Goal: Information Seeking & Learning: Learn about a topic

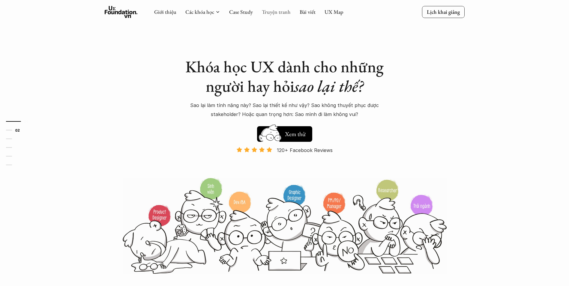
click at [272, 11] on link "Truyện tranh" at bounding box center [276, 11] width 29 height 7
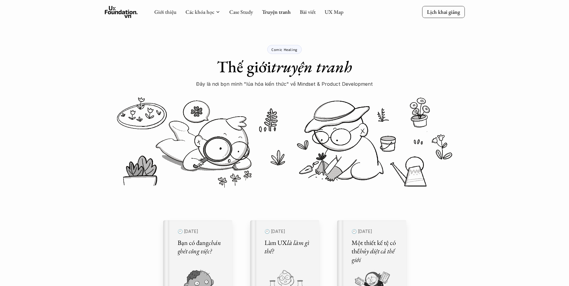
drag, startPoint x: 244, startPoint y: 15, endPoint x: 244, endPoint y: 22, distance: 7.0
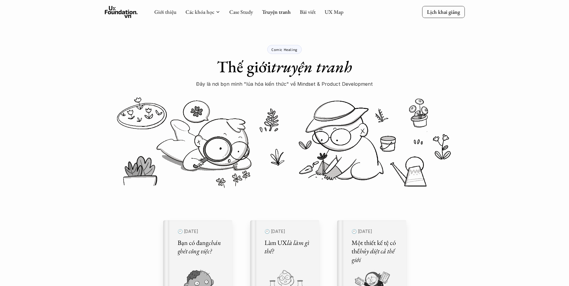
click at [245, 16] on div "Giới thiệu Các khóa học Case Study Truyện tranh Bài viết UX Map" at bounding box center [248, 12] width 189 height 12
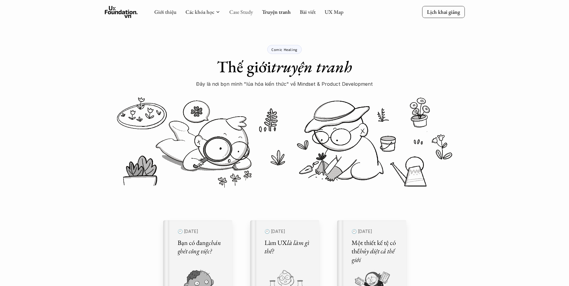
click at [246, 10] on link "Case Study" at bounding box center [241, 11] width 24 height 7
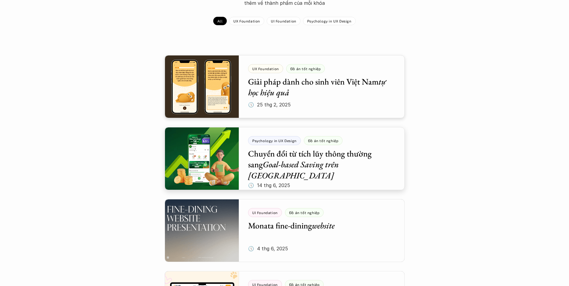
scroll to position [90, 0]
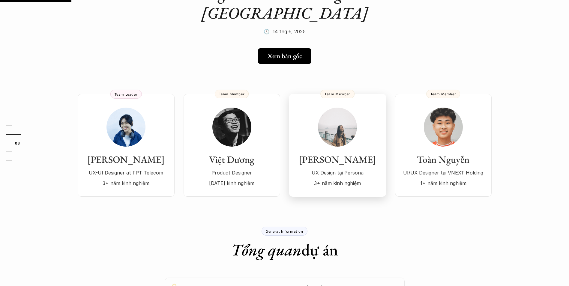
scroll to position [210, 0]
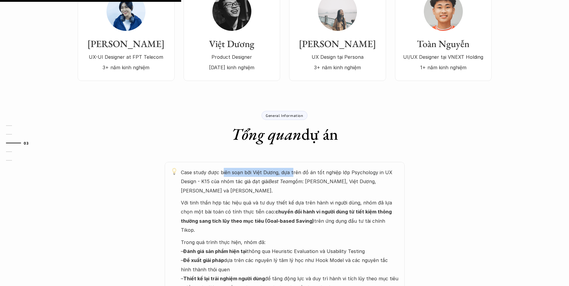
drag, startPoint x: 252, startPoint y: 151, endPoint x: 292, endPoint y: 152, distance: 40.5
click at [292, 168] on p "Case study được biên soạn bởi Việt Dương, dựa trên đồ án tốt nghiệp lớp Psychol…" at bounding box center [290, 181] width 218 height 27
drag, startPoint x: 292, startPoint y: 152, endPoint x: 304, endPoint y: 167, distance: 18.6
click at [308, 173] on p "Case study được biên soạn bởi Việt Dương, dựa trên đồ án tốt nghiệp lớp Psychol…" at bounding box center [290, 181] width 218 height 27
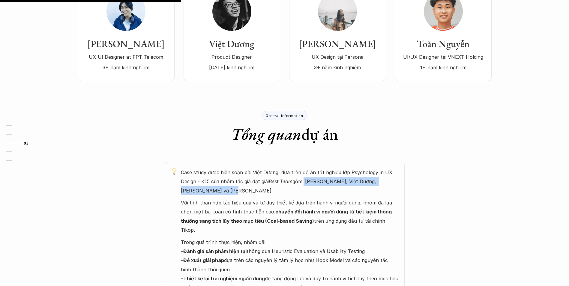
drag, startPoint x: 321, startPoint y: 166, endPoint x: 325, endPoint y: 167, distance: 4.7
click at [325, 168] on p "Case study được biên soạn bởi Việt Dương, dựa trên đồ án tốt nghiệp lớp Psychol…" at bounding box center [290, 181] width 218 height 27
drag, startPoint x: 325, startPoint y: 167, endPoint x: 303, endPoint y: 187, distance: 30.2
click at [303, 198] on p "Với tinh thần hợp tác hiệu quả và tư duy thiết kế dựa trên hành vi người dùng, …" at bounding box center [290, 216] width 218 height 37
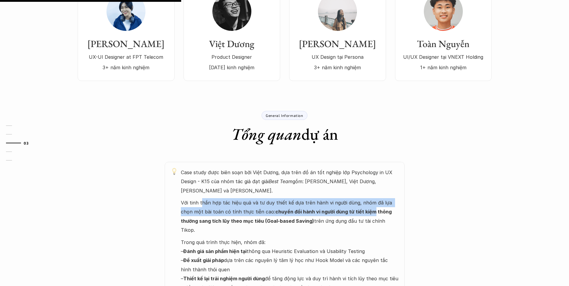
drag, startPoint x: 230, startPoint y: 184, endPoint x: 356, endPoint y: 190, distance: 125.8
click at [356, 198] on p "Với tinh thần hợp tác hiệu quả và tư duy thiết kế dựa trên hành vi người dùng, …" at bounding box center [290, 216] width 218 height 37
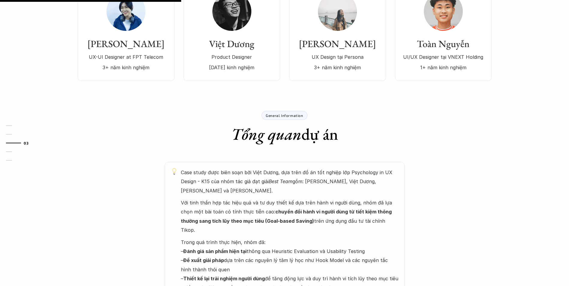
drag, startPoint x: 356, startPoint y: 190, endPoint x: 274, endPoint y: 214, distance: 86.0
click at [274, 238] on p "Trong quá trình thực hiện, nhóm đã: – Đánh giá sản phẩm hiện tại thông qua Heur…" at bounding box center [290, 265] width 218 height 55
drag, startPoint x: 237, startPoint y: 202, endPoint x: 299, endPoint y: 202, distance: 62.4
click at [299, 202] on p "Với tinh thần hợp tác hiệu quả và tư duy thiết kế dựa trên hành vi người dùng, …" at bounding box center [290, 216] width 218 height 37
drag, startPoint x: 299, startPoint y: 202, endPoint x: 261, endPoint y: 213, distance: 40.2
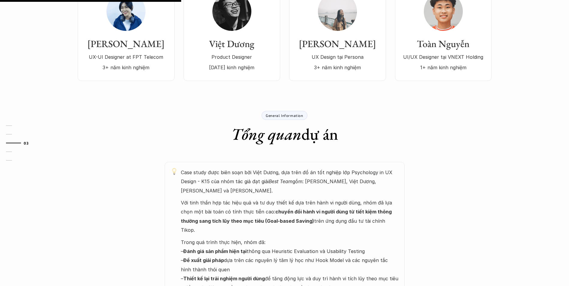
click at [261, 238] on p "Trong quá trình thực hiện, nhóm đã: – Đánh giá sản phẩm hiện tại thông qua Heur…" at bounding box center [290, 265] width 218 height 55
drag, startPoint x: 178, startPoint y: 214, endPoint x: 258, endPoint y: 214, distance: 80.7
drag, startPoint x: 258, startPoint y: 214, endPoint x: 212, endPoint y: 223, distance: 46.8
click at [226, 248] on strong "Đánh giá sản phẩm hiện tại" at bounding box center [214, 251] width 63 height 6
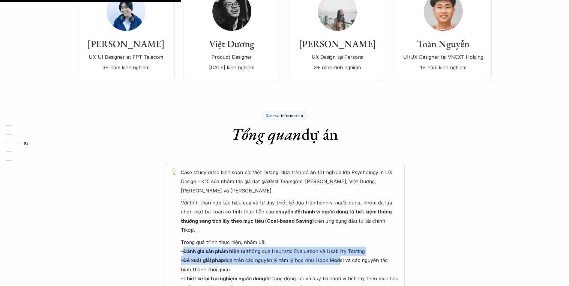
drag, startPoint x: 186, startPoint y: 219, endPoint x: 334, endPoint y: 229, distance: 148.2
click at [334, 238] on p "Trong quá trình thực hiện, nhóm đã: – Đánh giá sản phẩm hiện tại thông qua Heur…" at bounding box center [290, 265] width 218 height 55
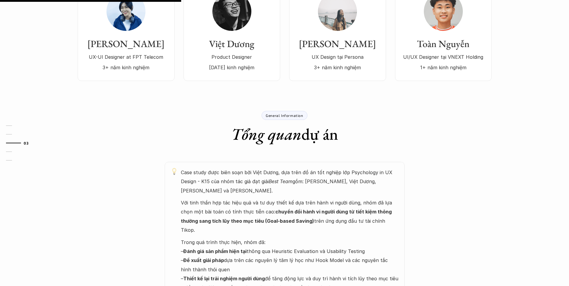
drag, startPoint x: 334, startPoint y: 229, endPoint x: 262, endPoint y: 243, distance: 73.2
click at [262, 245] on p "Trong quá trình thực hiện, nhóm đã: – Đánh giá sản phẩm hiện tại thông qua Heur…" at bounding box center [290, 265] width 218 height 55
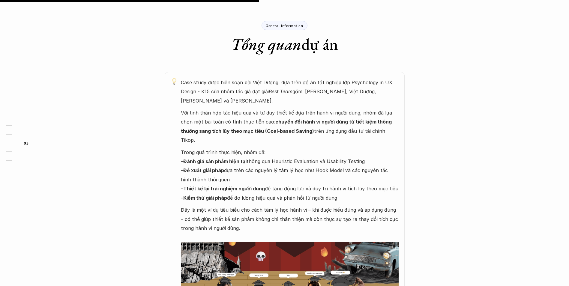
click at [225, 148] on p "Trong quá trình thực hiện, nhóm đã: – Đánh giá sản phẩm hiện tại thông qua Heur…" at bounding box center [290, 175] width 218 height 55
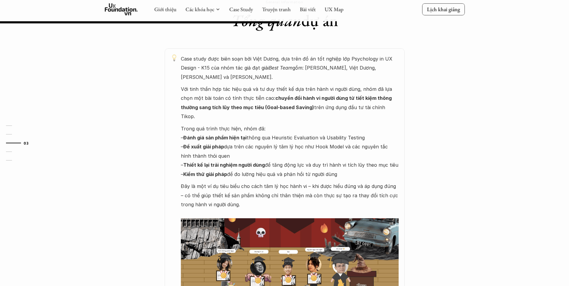
scroll to position [360, 0]
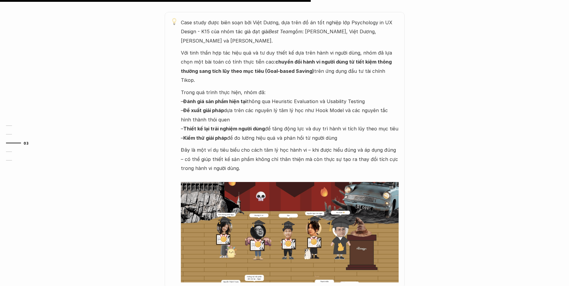
click at [481, 85] on div "Psychology in UX Design Đồ án tốt nghiệp Chuyển đổi từ tích lũy thông thường sa…" at bounding box center [284, 142] width 569 height 944
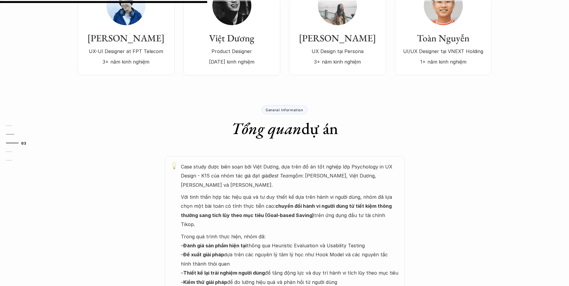
scroll to position [240, 0]
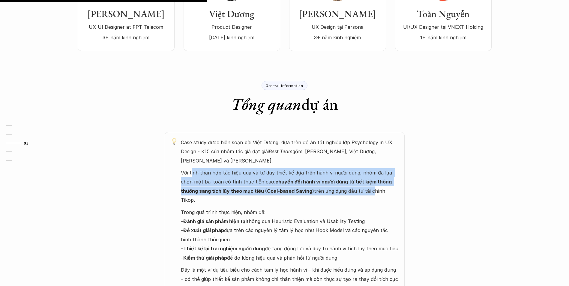
drag, startPoint x: 207, startPoint y: 152, endPoint x: 349, endPoint y: 177, distance: 144.6
click at [349, 177] on div "Case study được biên soạn bởi Việt Dương, dựa trên đồ án tốt nghiệp lớp Psychol…" at bounding box center [290, 270] width 218 height 265
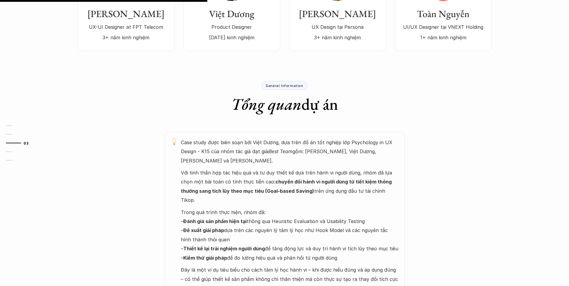
drag, startPoint x: 349, startPoint y: 177, endPoint x: 253, endPoint y: 203, distance: 100.3
click at [253, 208] on p "Trong quá trình thực hiện, nhóm đã: – Đánh giá sản phẩm hiện tại thông qua Heur…" at bounding box center [290, 235] width 218 height 55
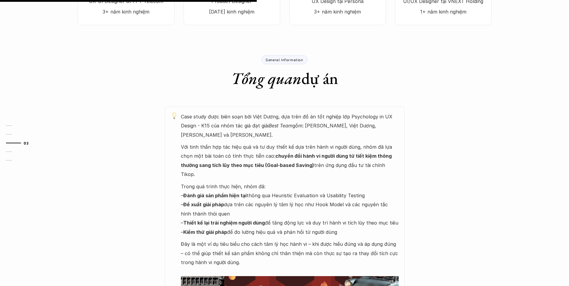
scroll to position [300, 0]
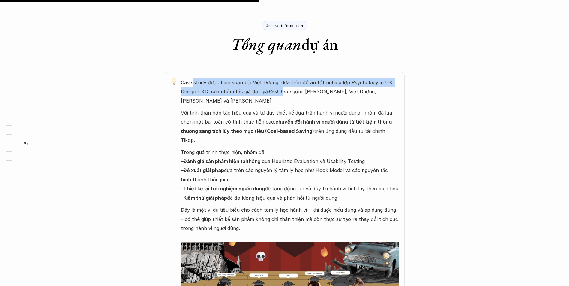
drag, startPoint x: 199, startPoint y: 64, endPoint x: 284, endPoint y: 75, distance: 85.8
click at [284, 78] on p "Case study được biên soạn bởi Việt Dương, dựa trên đồ án tốt nghiệp lớp Psychol…" at bounding box center [290, 91] width 218 height 27
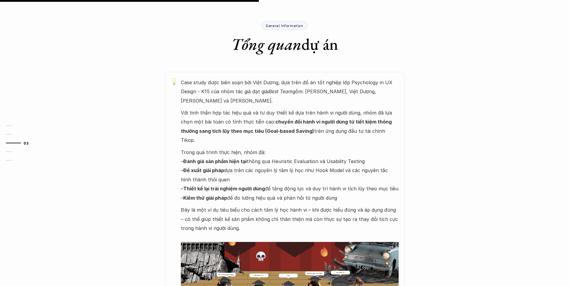
drag, startPoint x: 284, startPoint y: 75, endPoint x: 274, endPoint y: 102, distance: 29.0
click at [274, 119] on strong "chuyển đổi hành vi người dùng từ tiết kiệm thông thường sang tích lũy theo mục …" at bounding box center [287, 126] width 212 height 15
drag, startPoint x: 197, startPoint y: 94, endPoint x: 224, endPoint y: 93, distance: 27.0
click at [224, 108] on p "Với tinh thần hợp tác hiệu quả và tư duy thiết kế dựa trên hành vi người dùng, …" at bounding box center [290, 126] width 218 height 37
drag, startPoint x: 224, startPoint y: 93, endPoint x: 225, endPoint y: 109, distance: 16.5
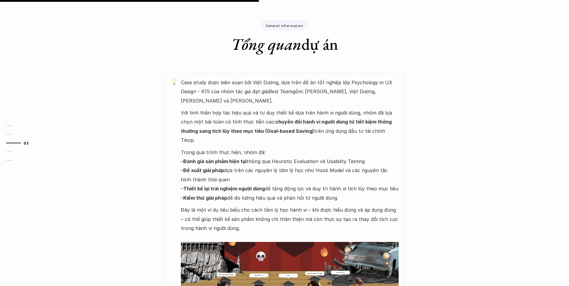
click at [225, 119] on strong "chuyển đổi hành vi người dùng từ tiết kiệm thông thường sang tích lũy theo mục …" at bounding box center [287, 126] width 212 height 15
drag, startPoint x: 178, startPoint y: 94, endPoint x: 250, endPoint y: 91, distance: 71.7
click at [250, 91] on div "Case study được biên soạn bởi Việt Dương, dựa trên đồ án tốt nghiệp lớp Psychol…" at bounding box center [285, 210] width 240 height 277
drag, startPoint x: 250, startPoint y: 91, endPoint x: 247, endPoint y: 120, distance: 28.4
click at [247, 148] on p "Trong quá trình thực hiện, nhóm đã: – Đánh giá sản phẩm hiện tại thông qua Heur…" at bounding box center [290, 175] width 218 height 55
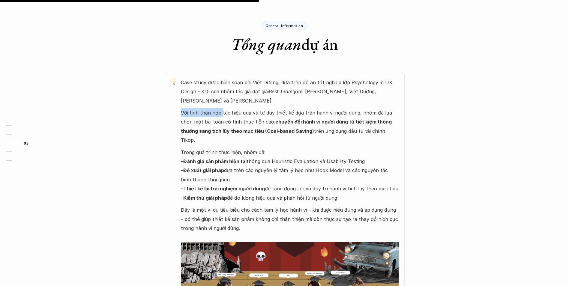
drag, startPoint x: 176, startPoint y: 94, endPoint x: 221, endPoint y: 93, distance: 44.7
click at [221, 93] on div "Case study được biên soạn bởi Việt Dương, dựa trên đồ án tốt nghiệp lớp Psychol…" at bounding box center [285, 210] width 240 height 277
drag, startPoint x: 221, startPoint y: 93, endPoint x: 229, endPoint y: 113, distance: 21.2
click at [229, 119] on strong "chuyển đổi hành vi người dùng từ tiết kiệm thông thường sang tích lũy theo mục …" at bounding box center [287, 126] width 212 height 15
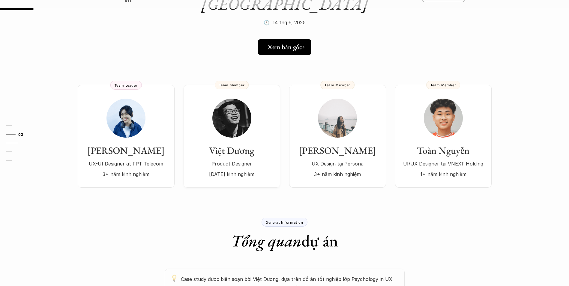
scroll to position [30, 0]
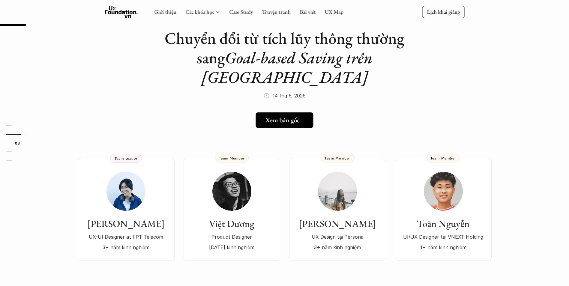
click at [289, 116] on h5 "Xem bản gốc" at bounding box center [282, 120] width 34 height 8
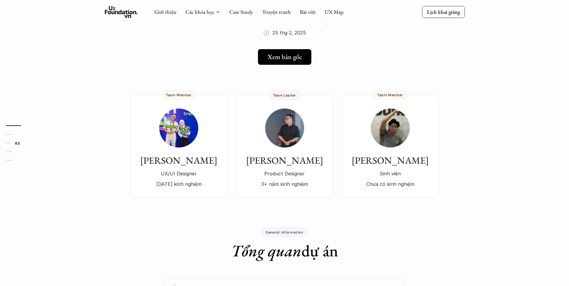
scroll to position [150, 0]
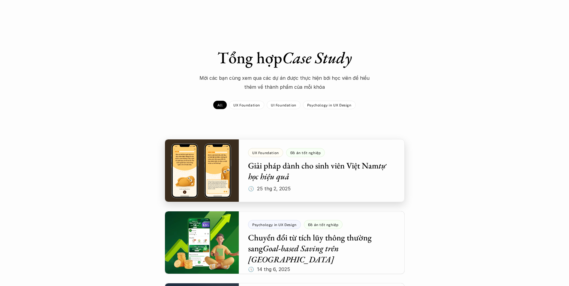
scroll to position [90, 0]
